Goal: Task Accomplishment & Management: Use online tool/utility

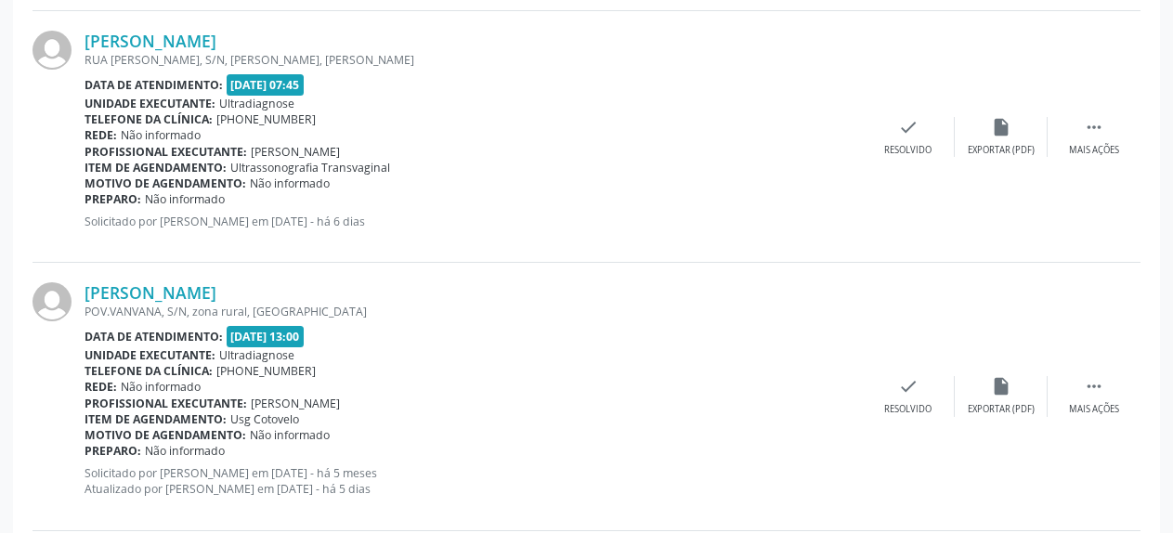
scroll to position [3902, 0]
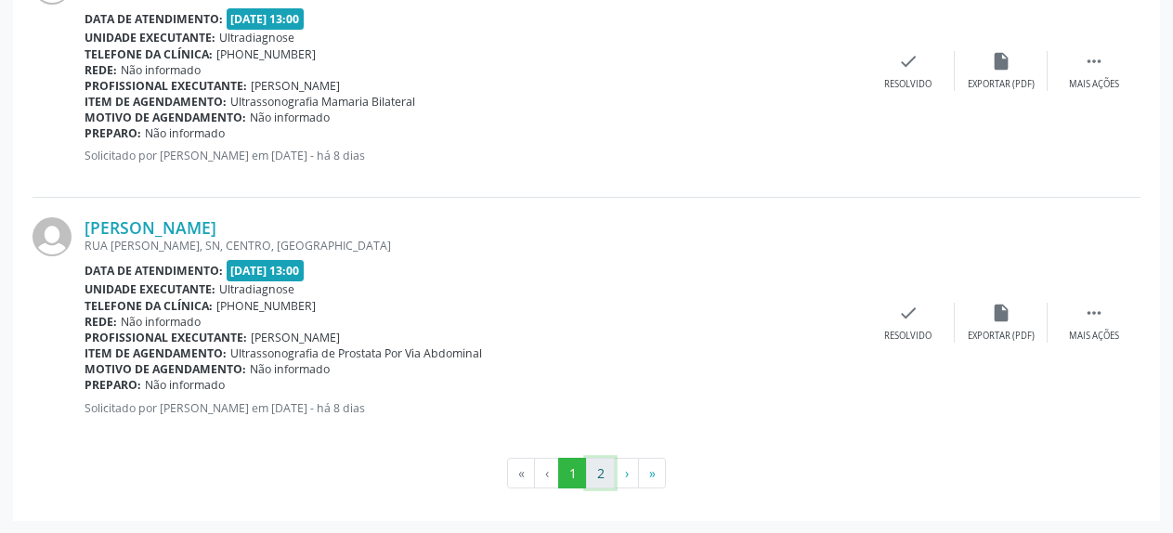
click at [610, 476] on button "2" at bounding box center [600, 474] width 29 height 32
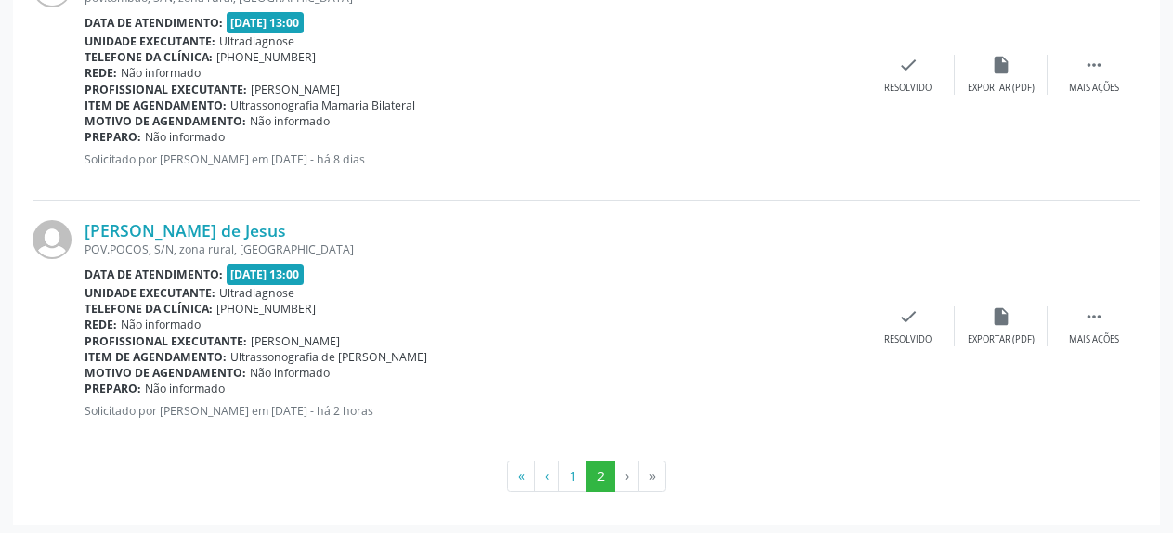
scroll to position [3383, 0]
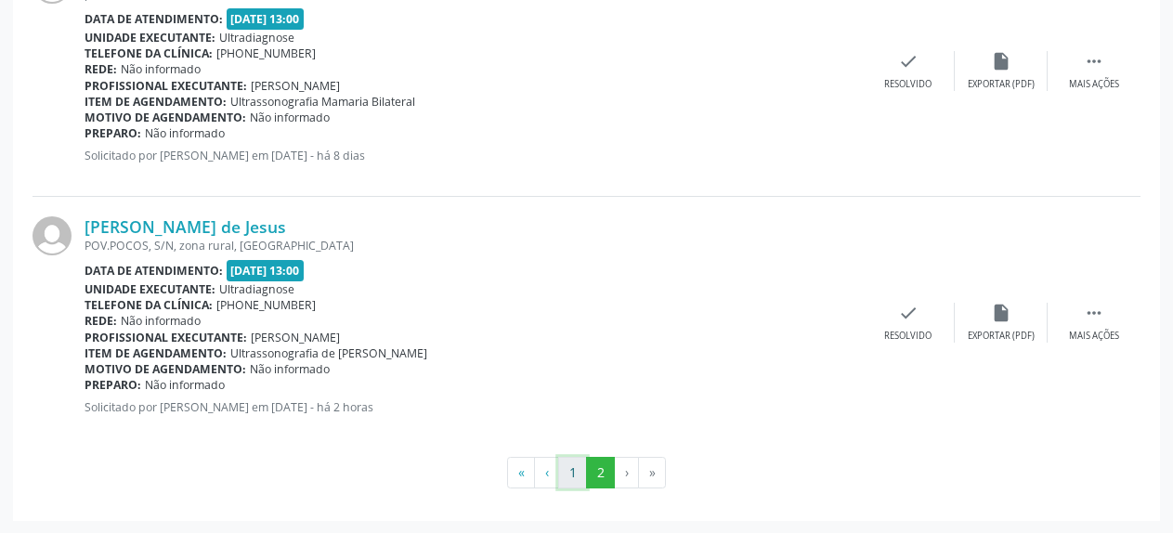
click at [574, 467] on button "1" at bounding box center [572, 473] width 29 height 32
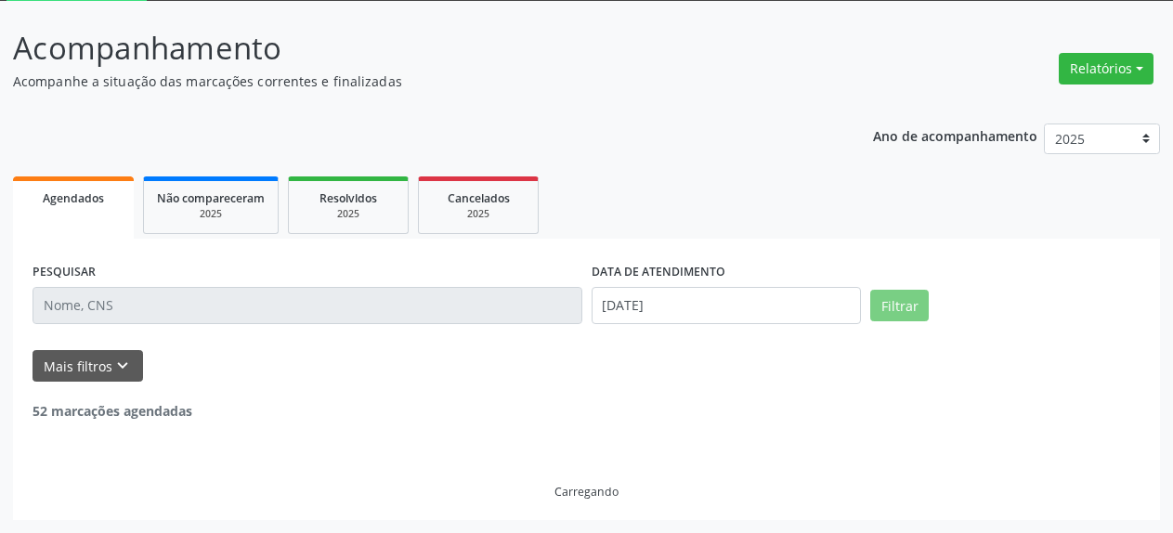
scroll to position [101, 0]
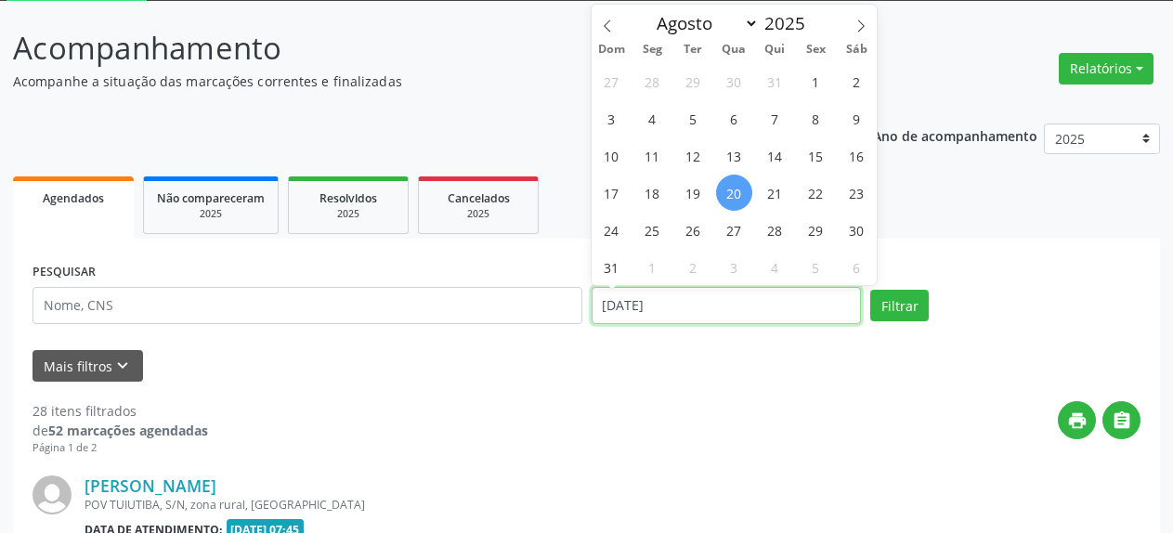
click at [633, 301] on input "[DATE]" at bounding box center [727, 305] width 270 height 37
click at [814, 196] on span "22" at bounding box center [816, 193] width 36 height 36
type input "[DATE]"
click at [814, 196] on span "22" at bounding box center [816, 193] width 36 height 36
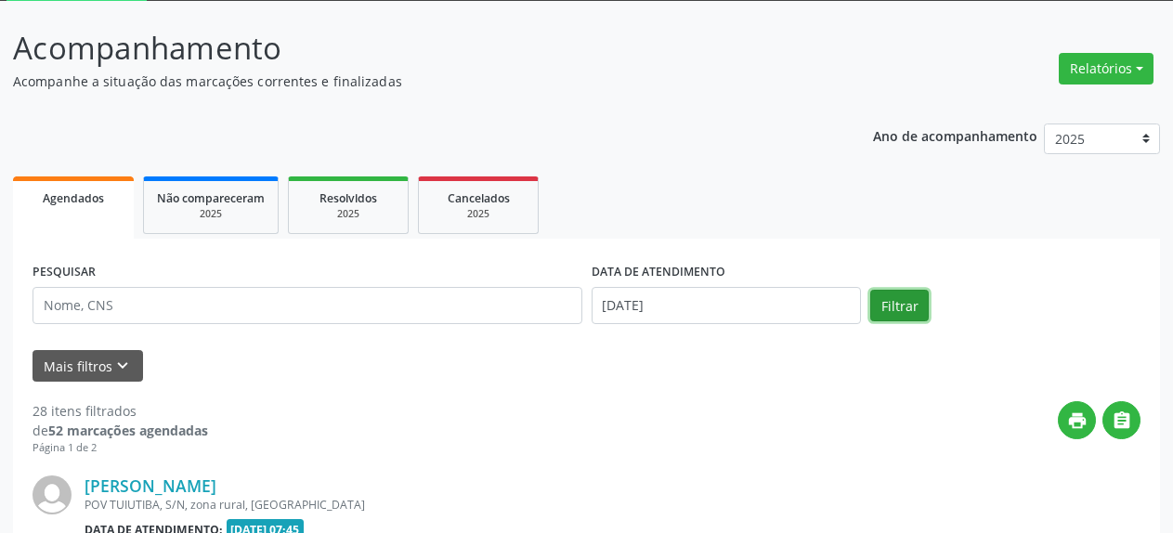
click at [914, 302] on button "Filtrar" at bounding box center [900, 306] width 59 height 32
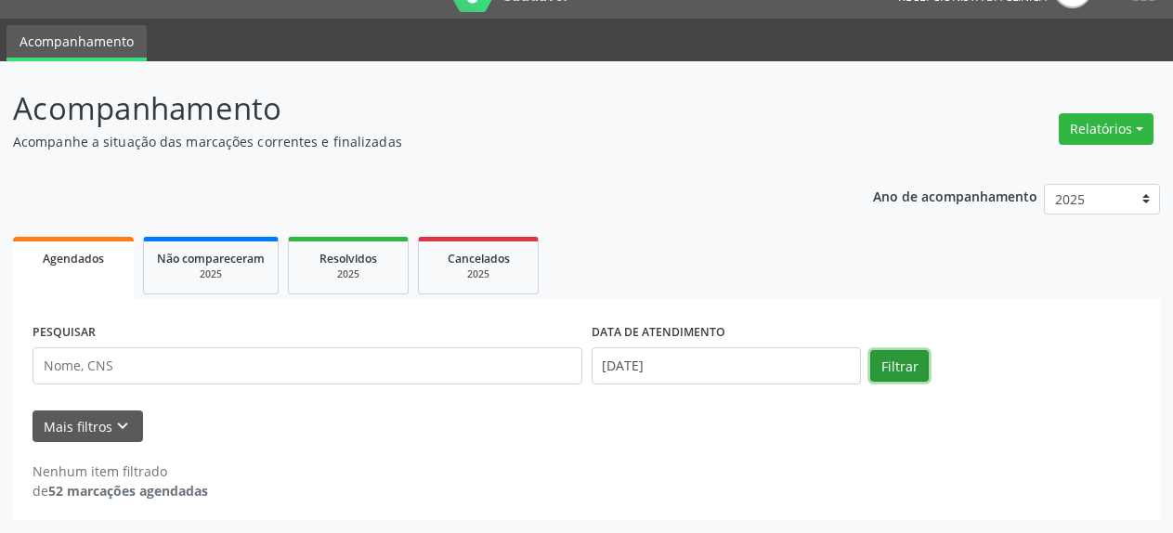
scroll to position [41, 0]
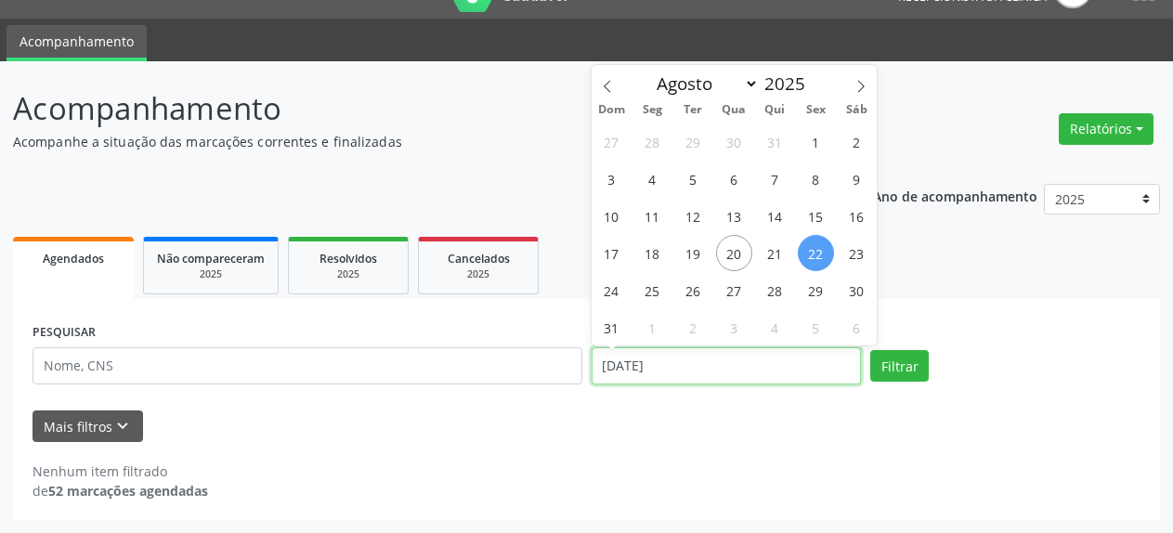
click at [690, 366] on input "[DATE]" at bounding box center [727, 365] width 270 height 37
click at [652, 293] on span "25" at bounding box center [653, 290] width 36 height 36
type input "[DATE]"
click at [652, 293] on span "25" at bounding box center [653, 290] width 36 height 36
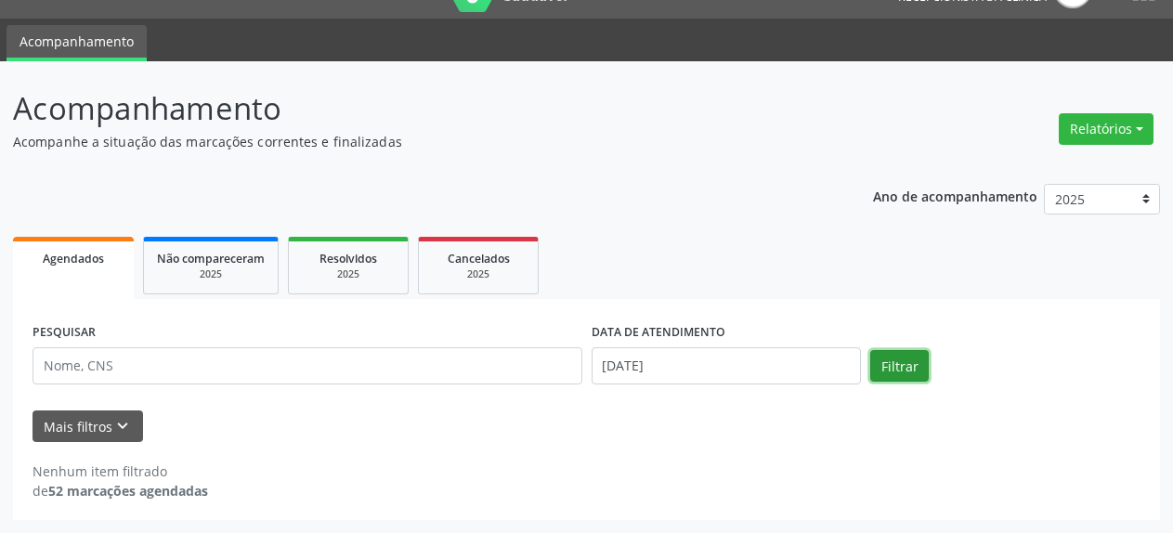
click at [896, 370] on button "Filtrar" at bounding box center [900, 366] width 59 height 32
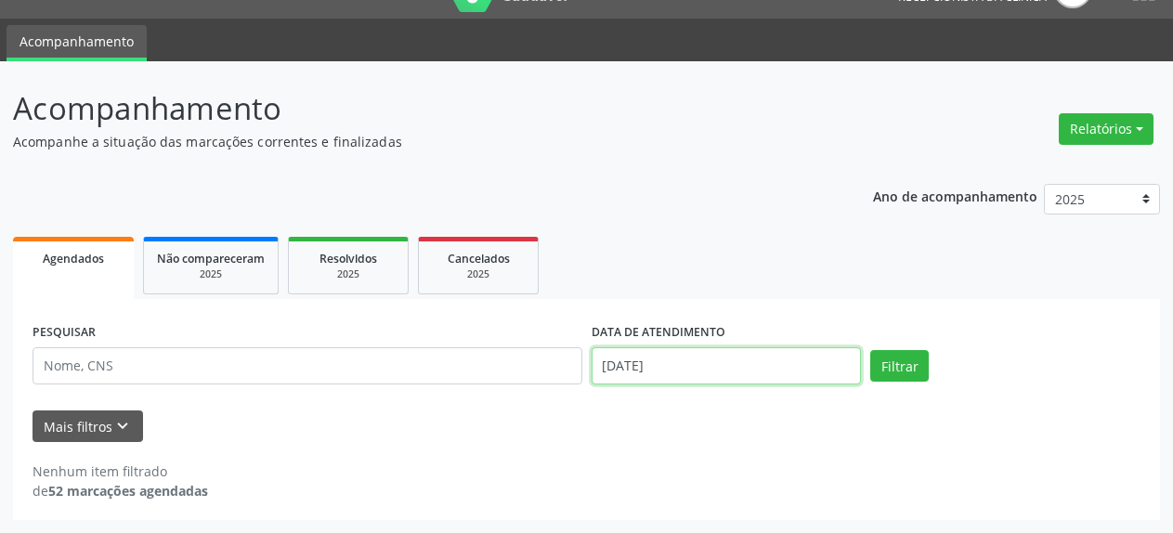
click at [651, 383] on input "[DATE]" at bounding box center [727, 365] width 270 height 37
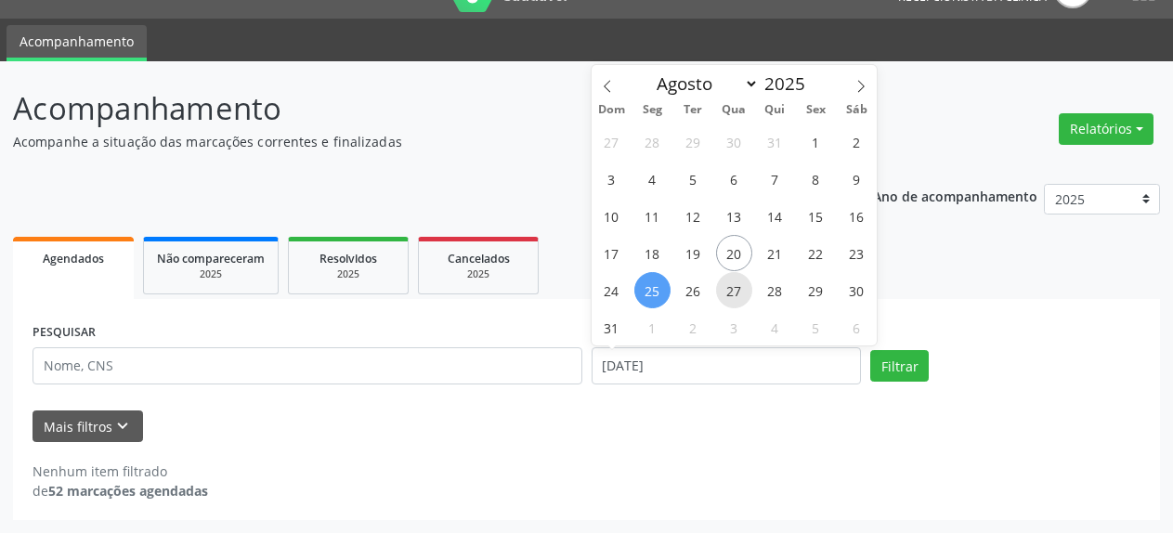
click at [735, 291] on span "27" at bounding box center [734, 290] width 36 height 36
type input "[DATE]"
click at [735, 291] on span "27" at bounding box center [734, 290] width 36 height 36
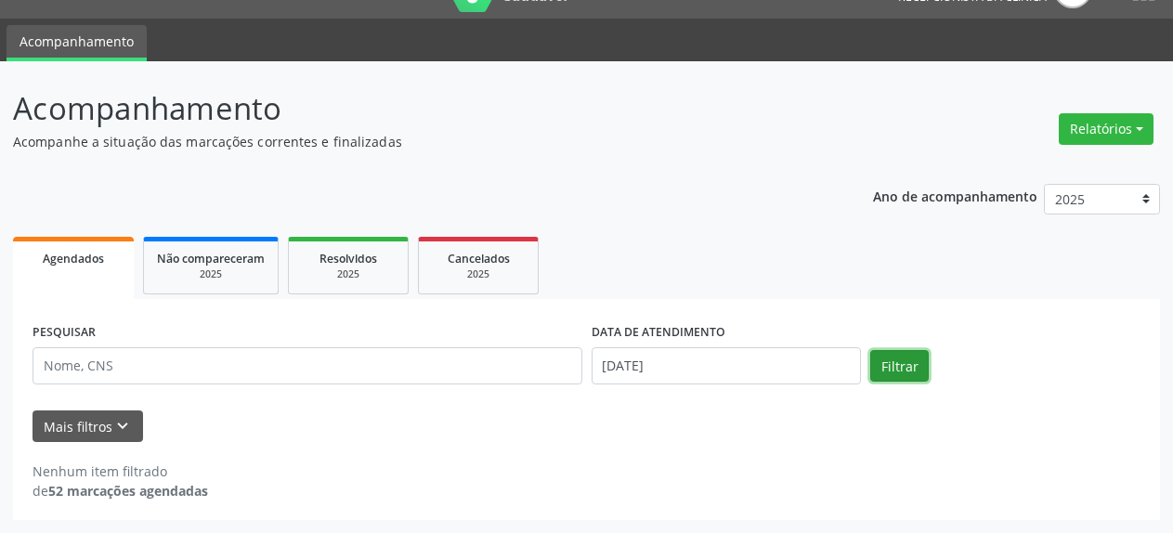
click at [912, 375] on button "Filtrar" at bounding box center [900, 366] width 59 height 32
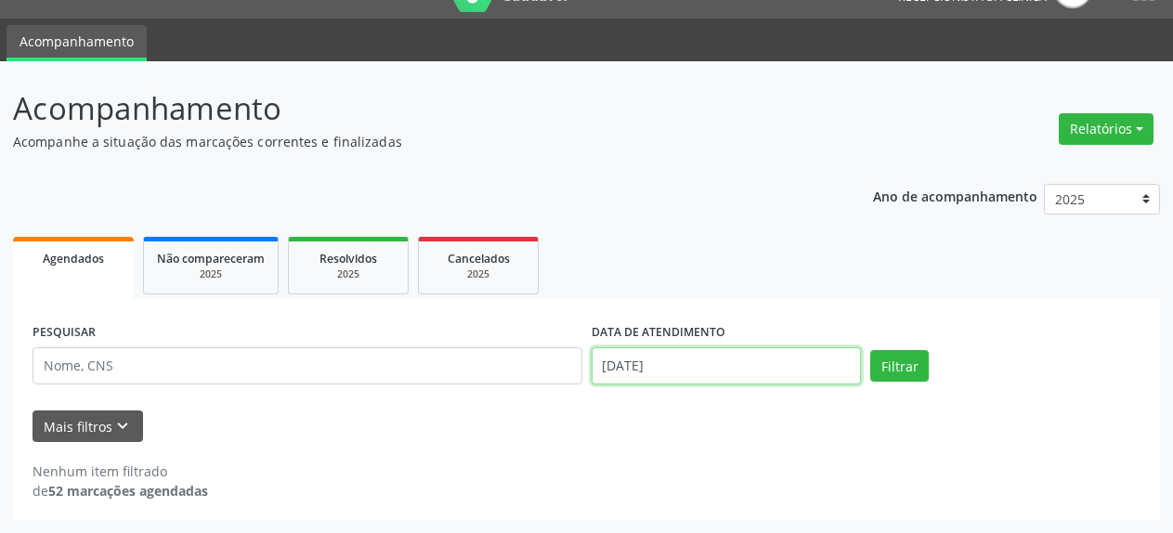
click at [636, 379] on input "[DATE]" at bounding box center [727, 365] width 270 height 37
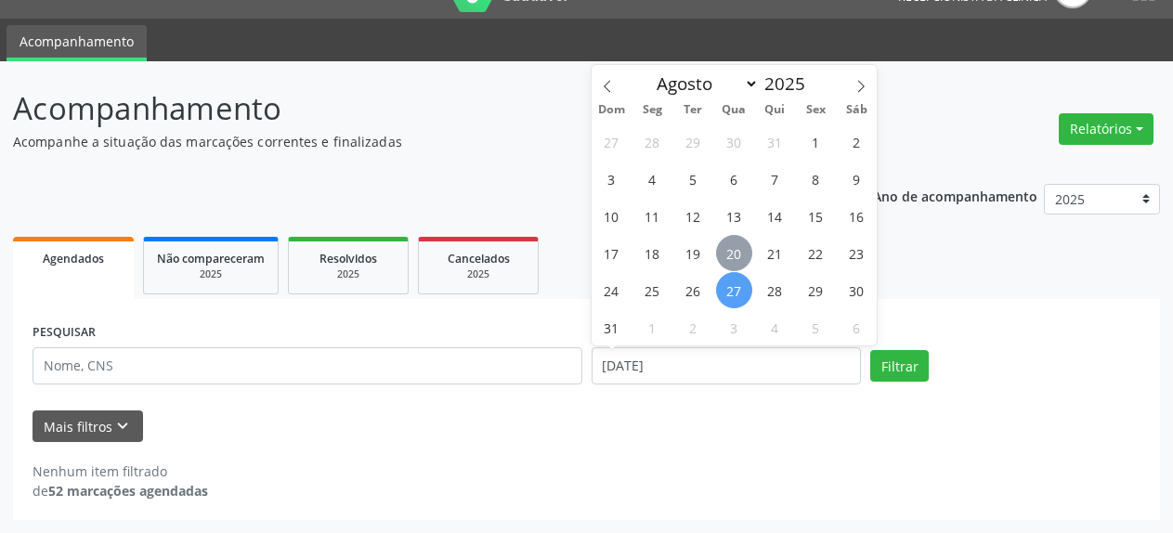
click at [734, 247] on span "20" at bounding box center [734, 253] width 36 height 36
type input "[DATE]"
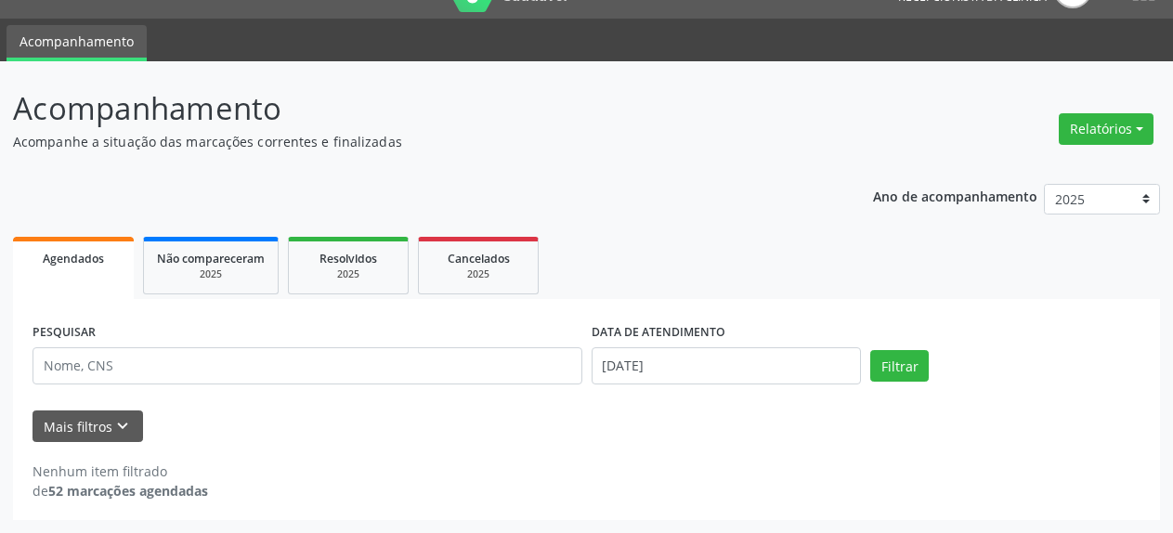
click at [734, 247] on ul "Agendados Não compareceram 2025 Resolvidos 2025 Cancelados 2025" at bounding box center [586, 265] width 1147 height 67
click at [775, 281] on ul "Agendados Não compareceram 2025 Resolvidos 2025 Cancelados 2025" at bounding box center [586, 265] width 1147 height 67
click at [909, 364] on button "Filtrar" at bounding box center [900, 366] width 59 height 32
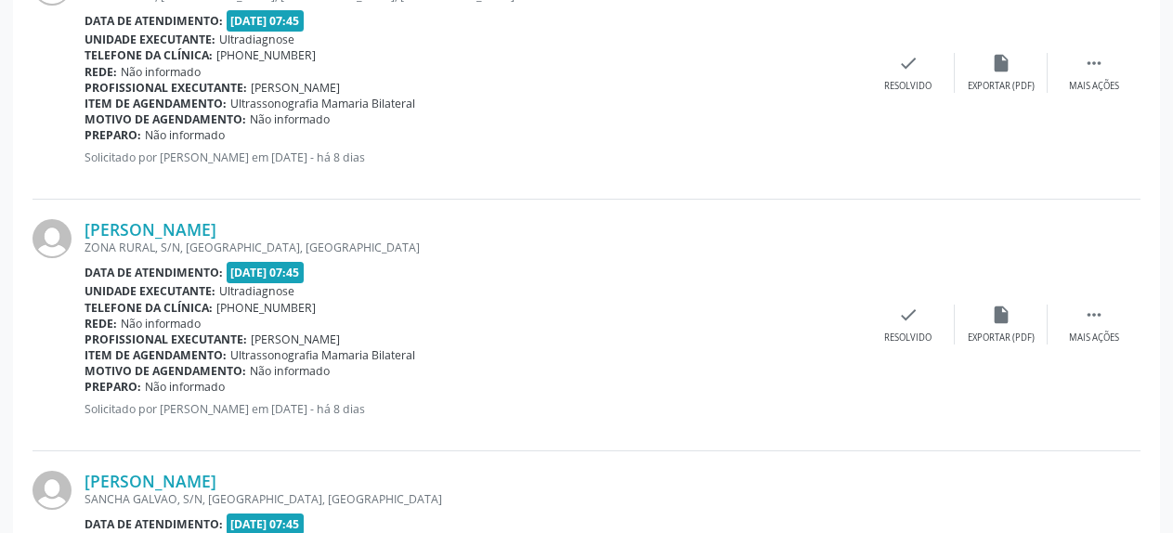
scroll to position [1368, 0]
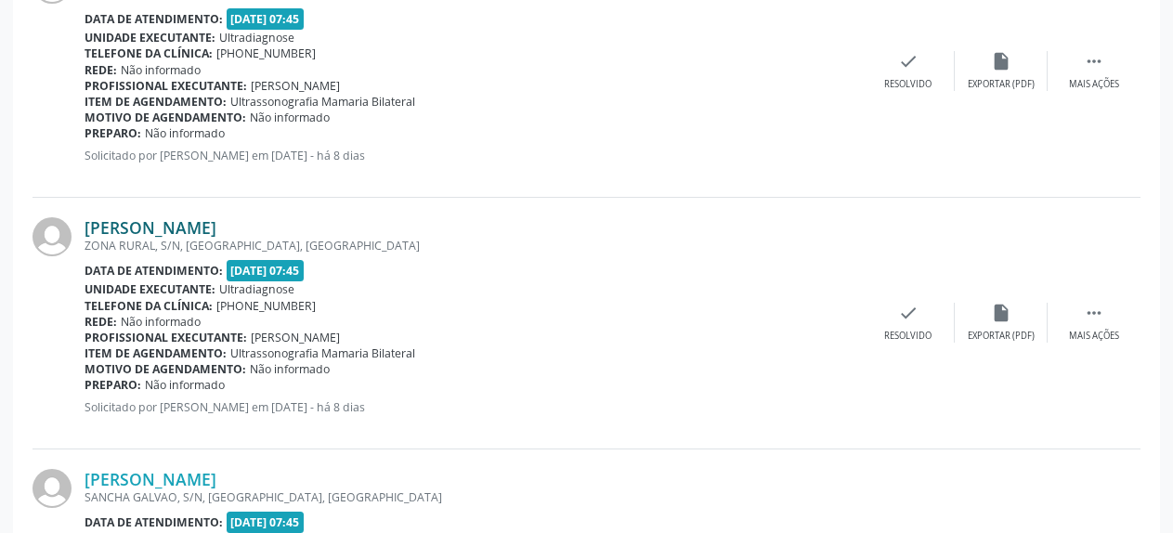
click at [201, 232] on link "[PERSON_NAME]" at bounding box center [151, 227] width 132 height 20
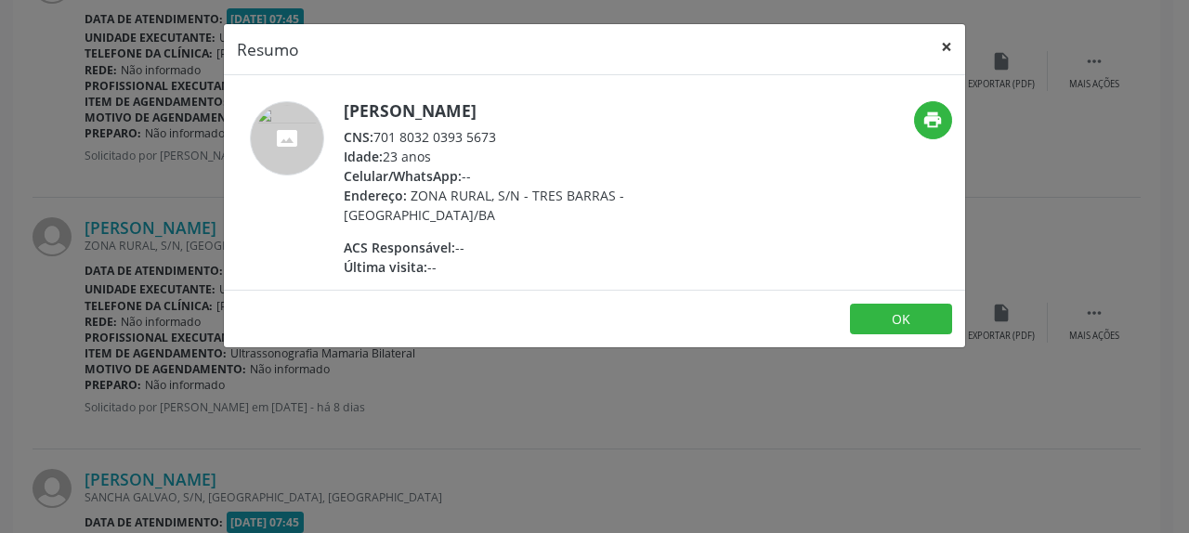
click at [948, 46] on button "×" at bounding box center [946, 47] width 37 height 46
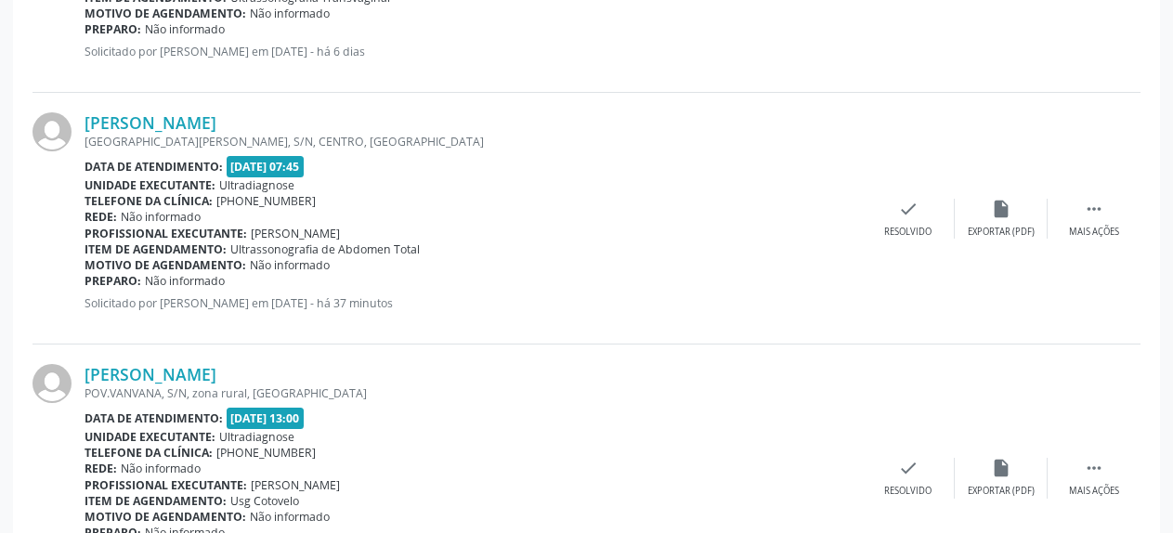
scroll to position [3317, 0]
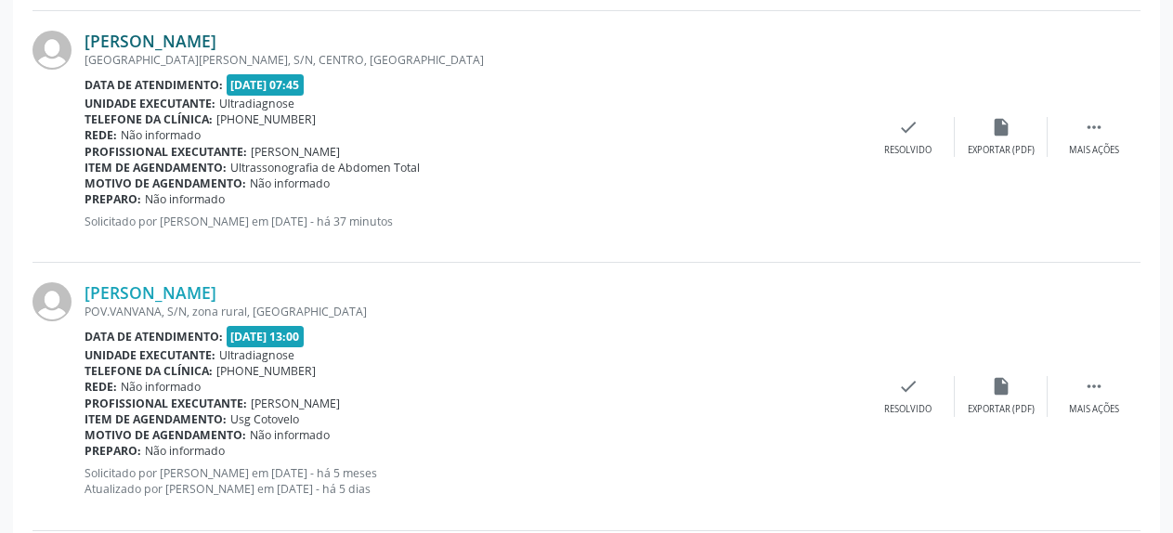
click at [216, 43] on link "[PERSON_NAME]" at bounding box center [151, 41] width 132 height 20
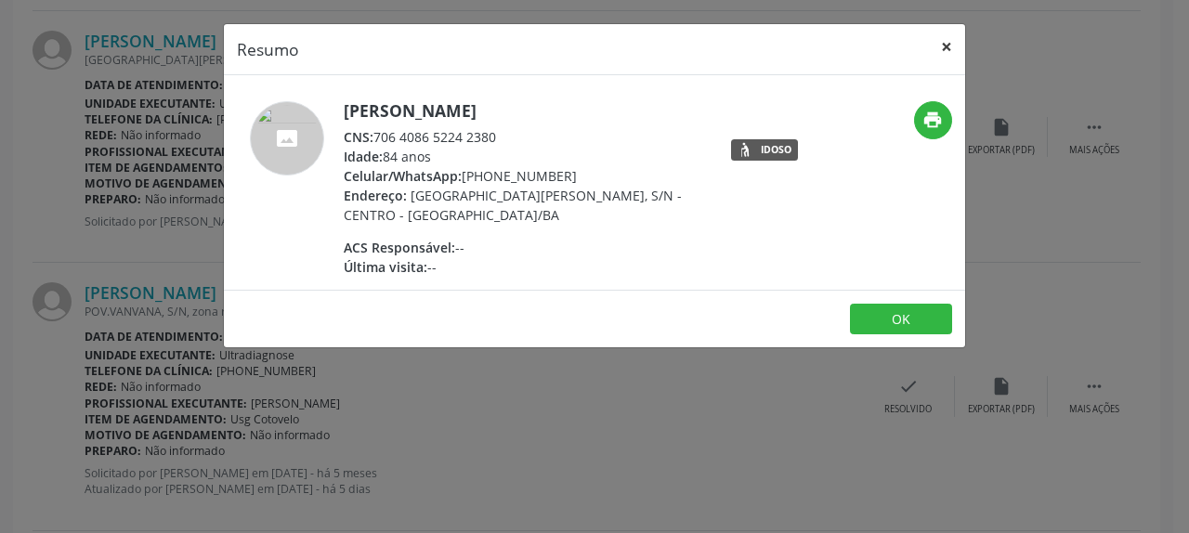
click at [943, 53] on button "×" at bounding box center [946, 47] width 37 height 46
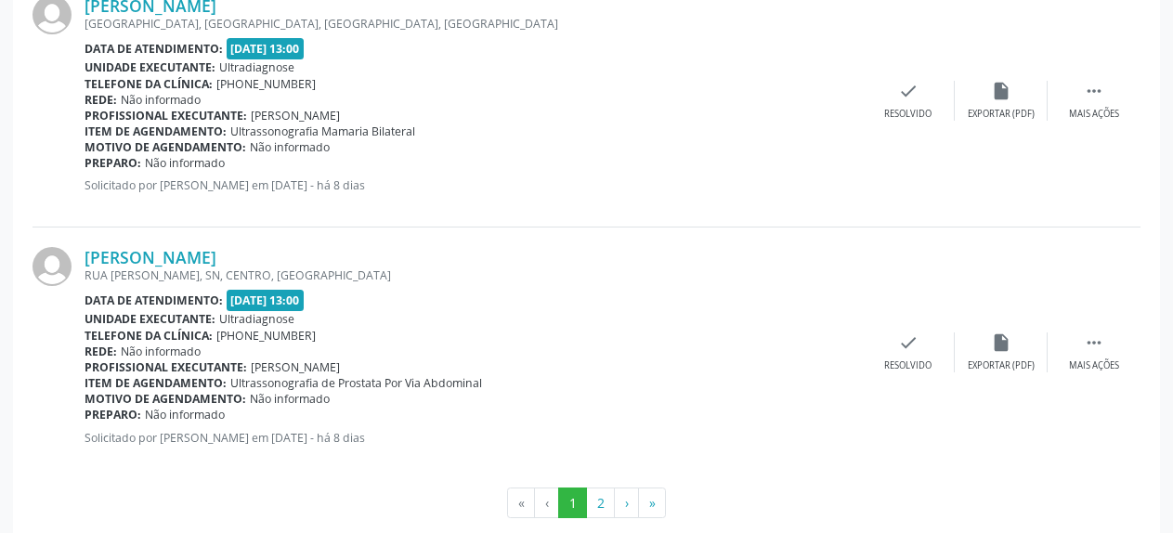
scroll to position [3902, 0]
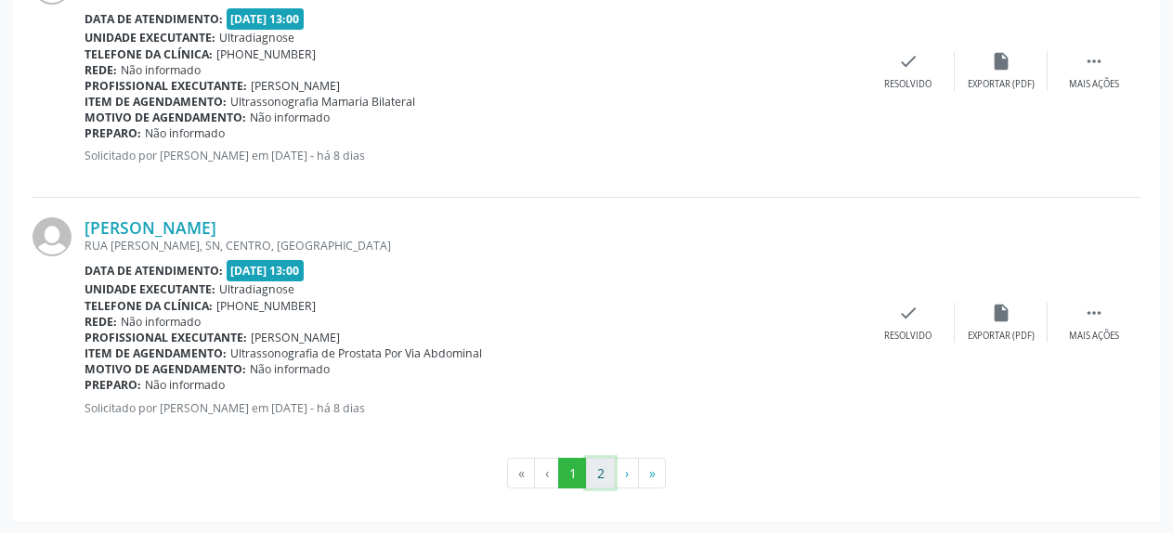
click at [603, 471] on button "2" at bounding box center [600, 474] width 29 height 32
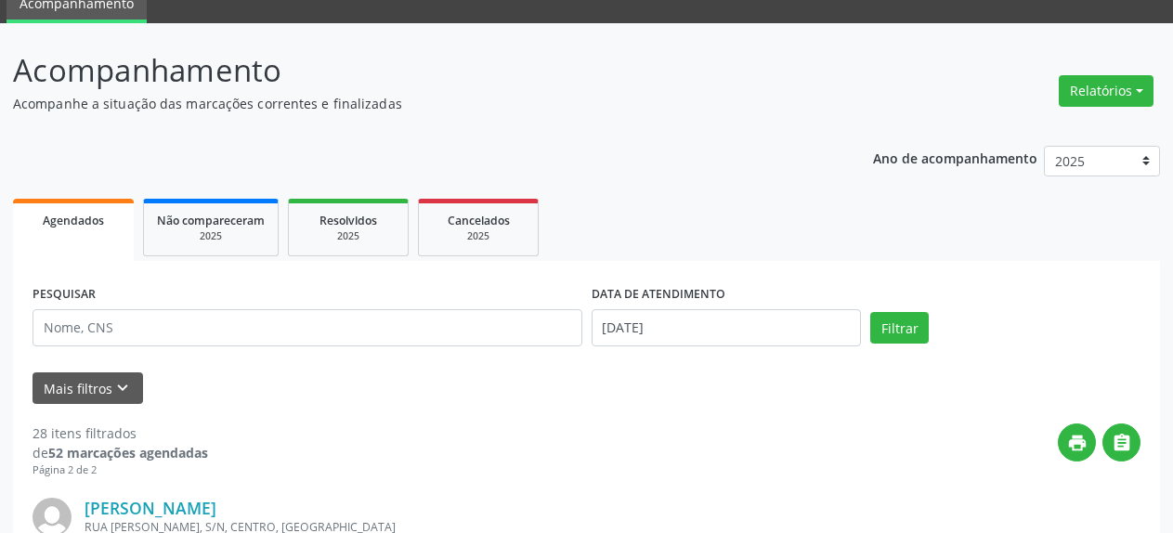
scroll to position [0, 0]
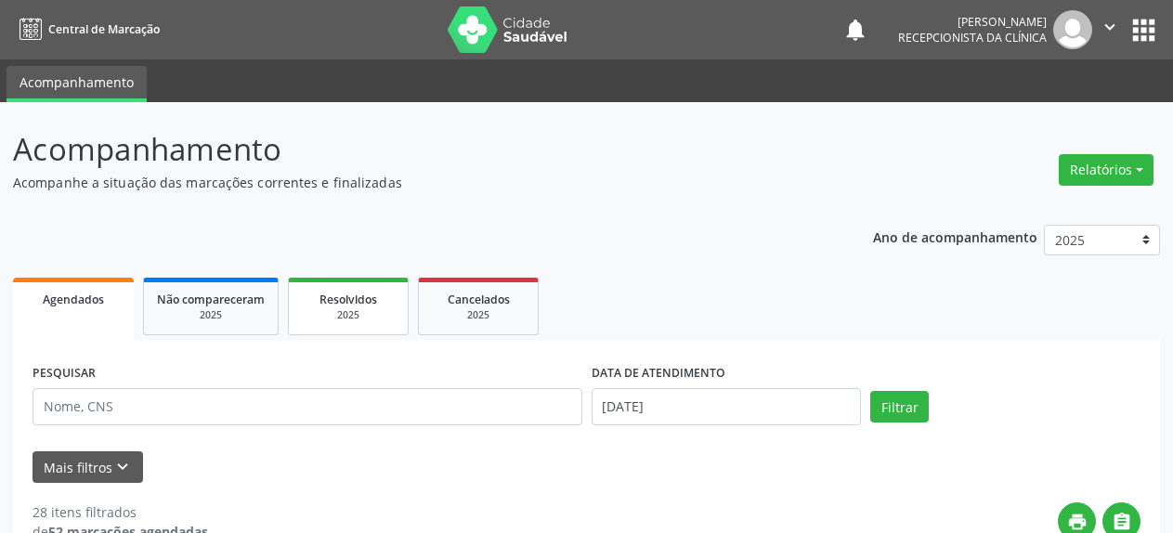
click at [339, 307] on span "Resolvidos" at bounding box center [349, 300] width 58 height 16
select select "7"
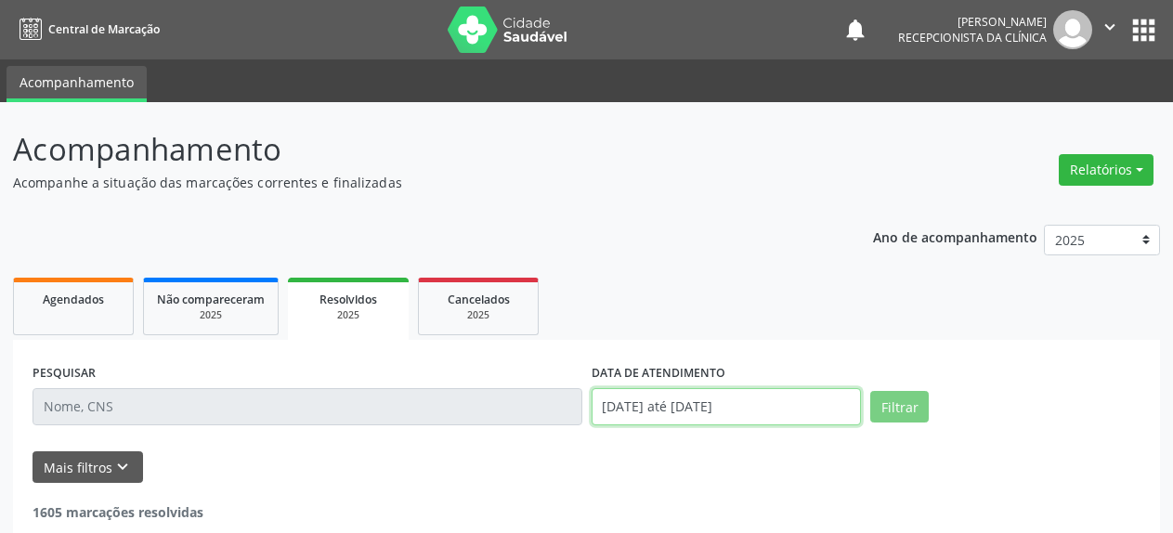
click at [700, 410] on input "01/01/2025 até 20/08/2025" at bounding box center [727, 406] width 270 height 37
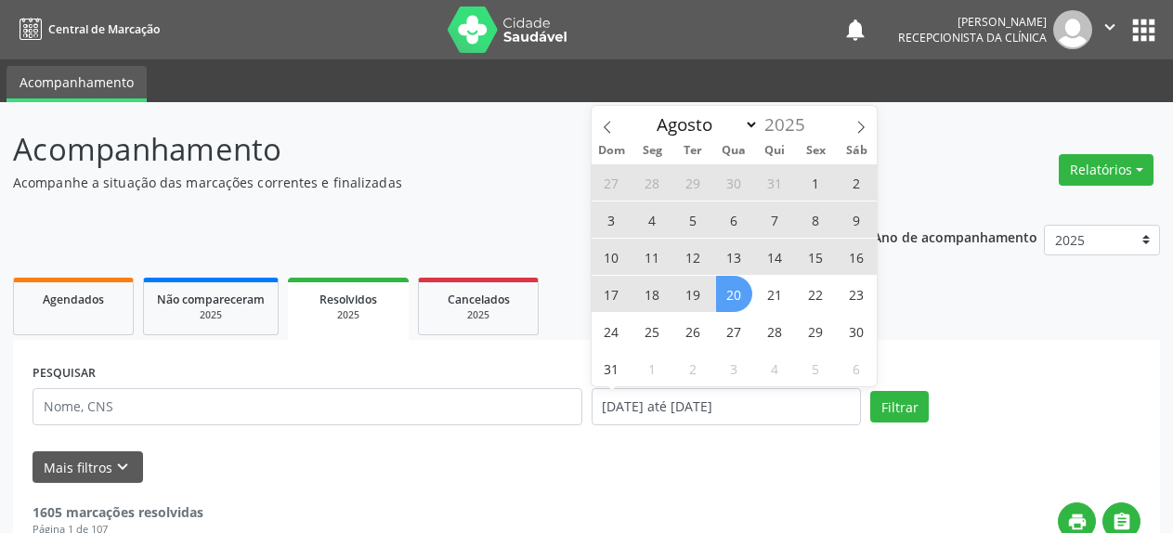
click at [648, 256] on span "11" at bounding box center [653, 257] width 36 height 36
type input "11/08/2025"
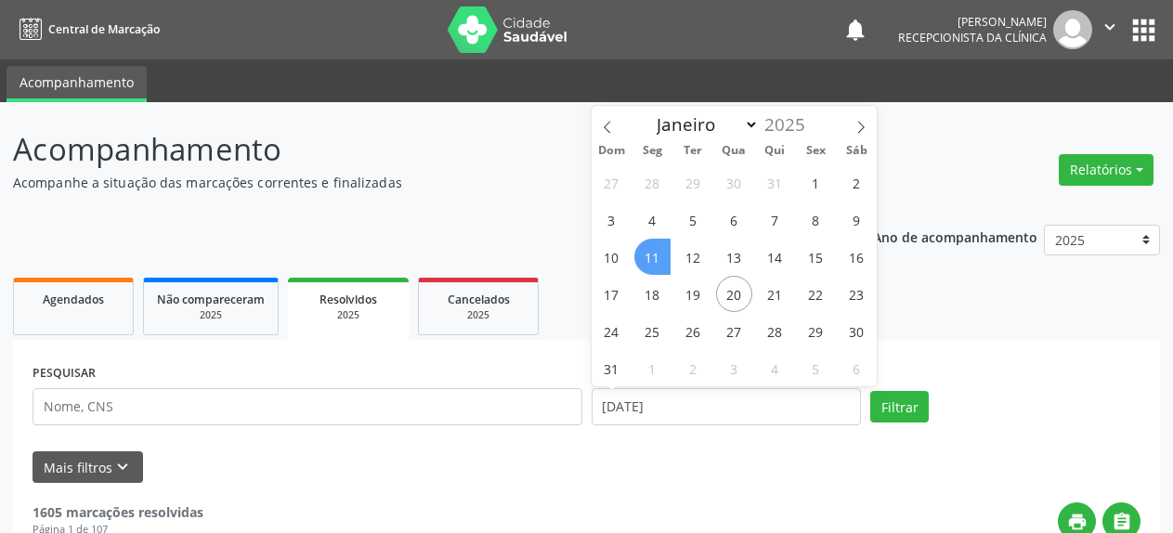
click at [648, 256] on span "11" at bounding box center [653, 257] width 36 height 36
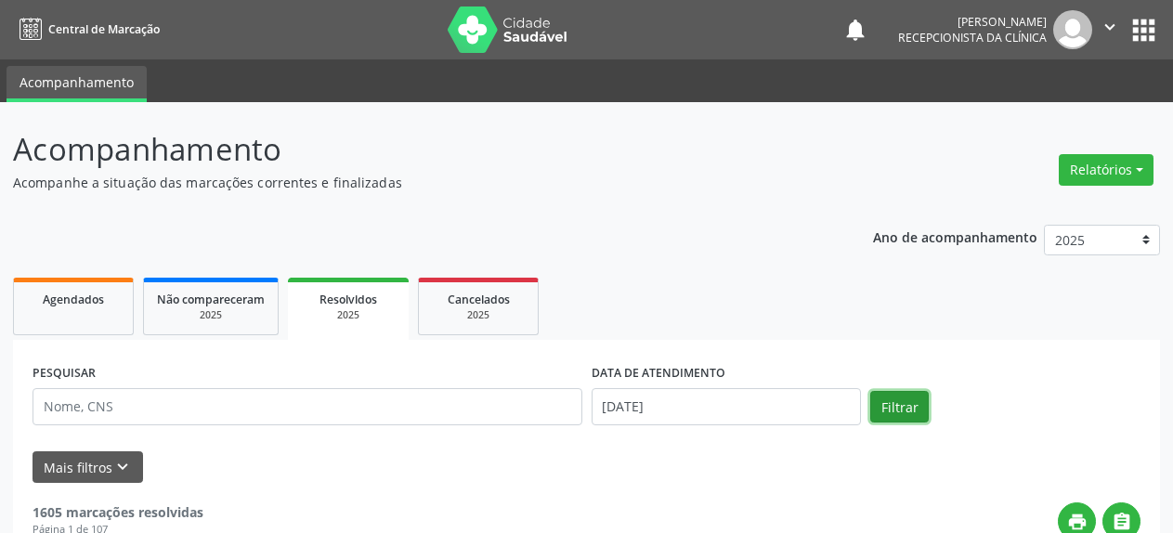
click at [883, 410] on button "Filtrar" at bounding box center [900, 407] width 59 height 32
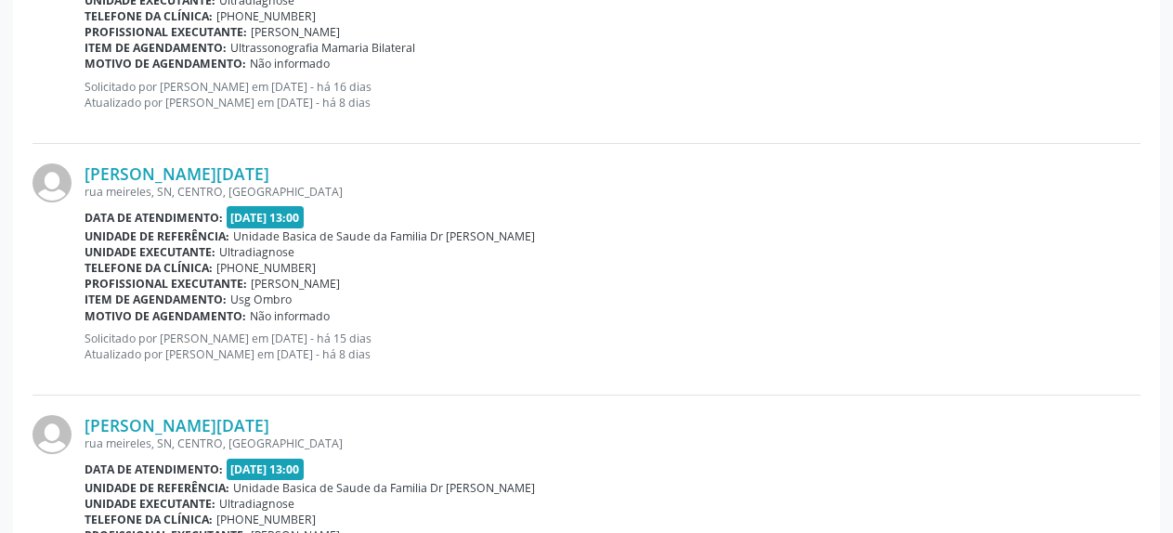
scroll to position [2464, 0]
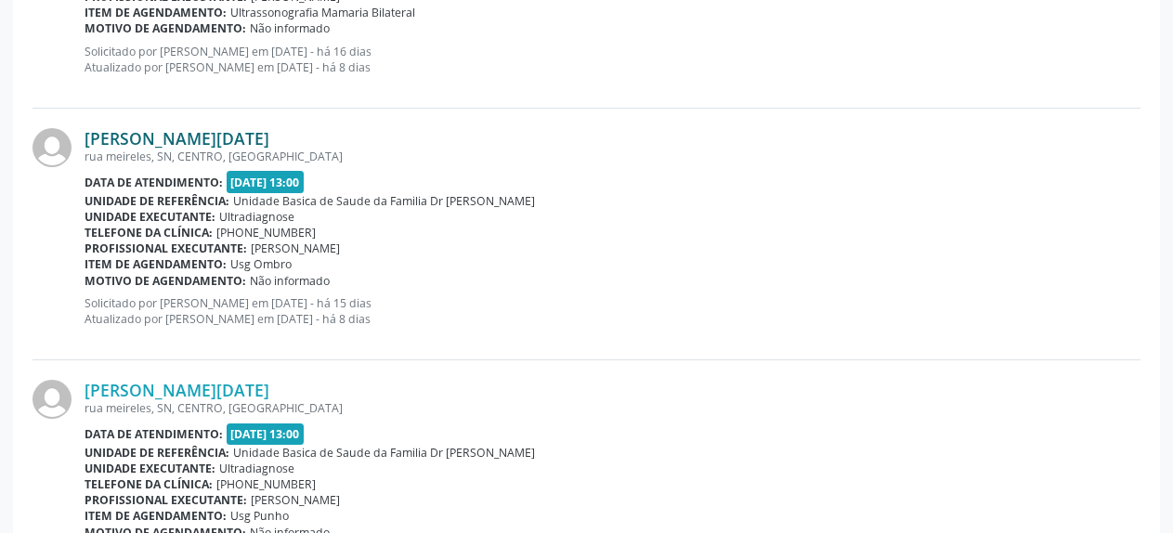
click at [163, 142] on link "Maria Lucia Lopes de Sousa" at bounding box center [177, 138] width 185 height 20
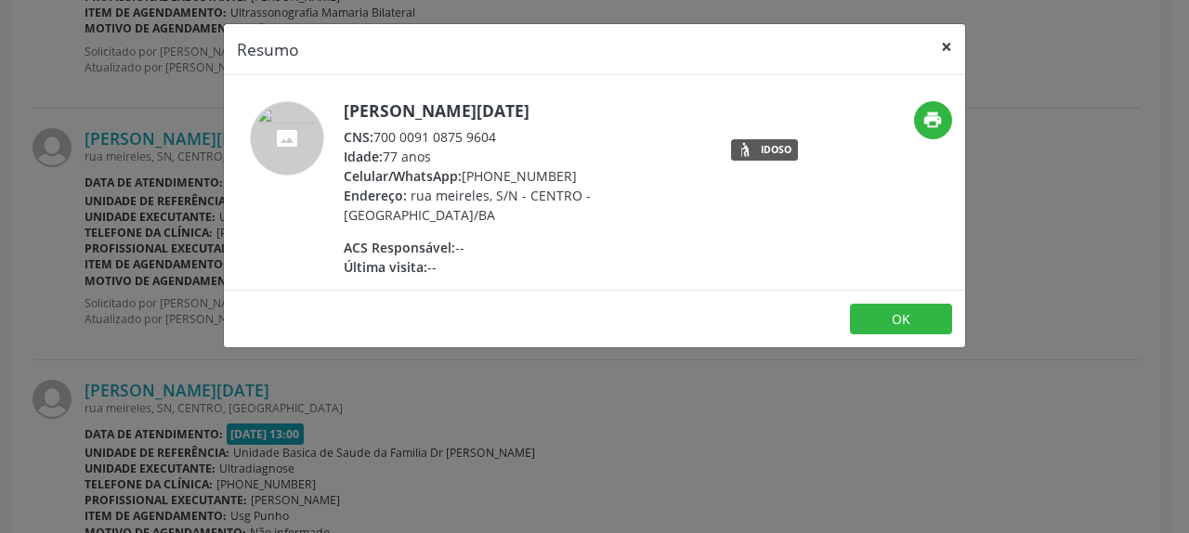
click at [950, 50] on button "×" at bounding box center [946, 47] width 37 height 46
